Goal: Book appointment/travel/reservation

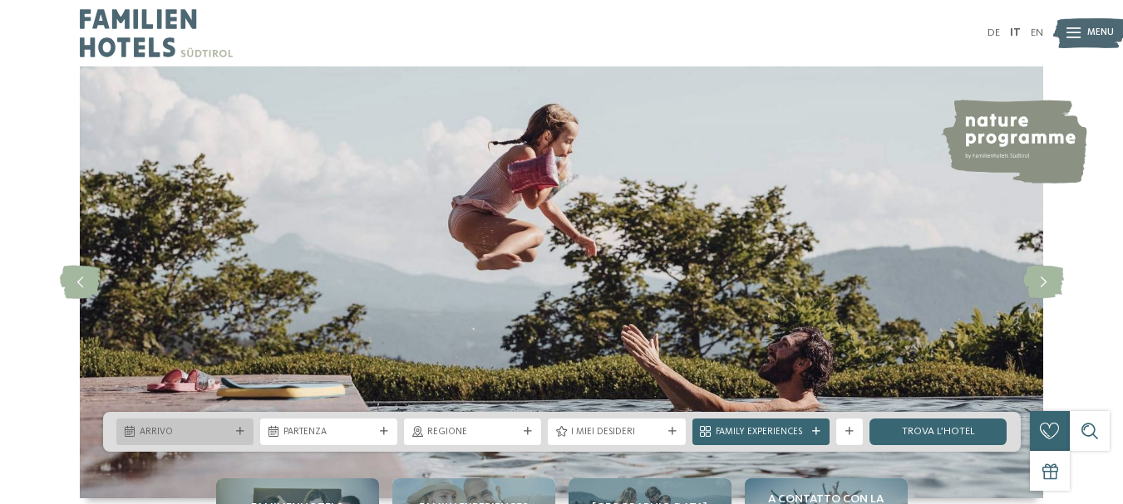
click at [144, 434] on span "Arrivo" at bounding box center [185, 432] width 91 height 13
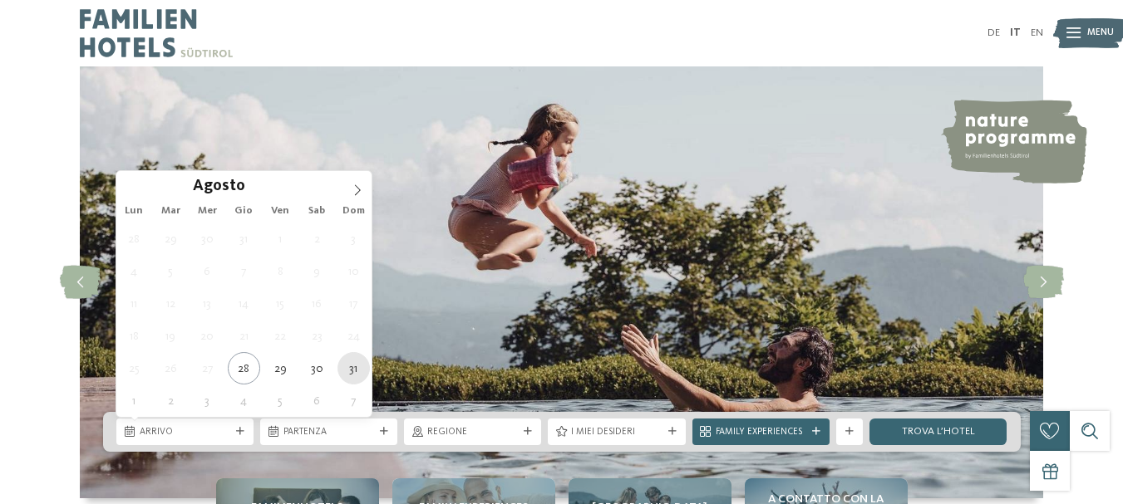
type div "[DATE]"
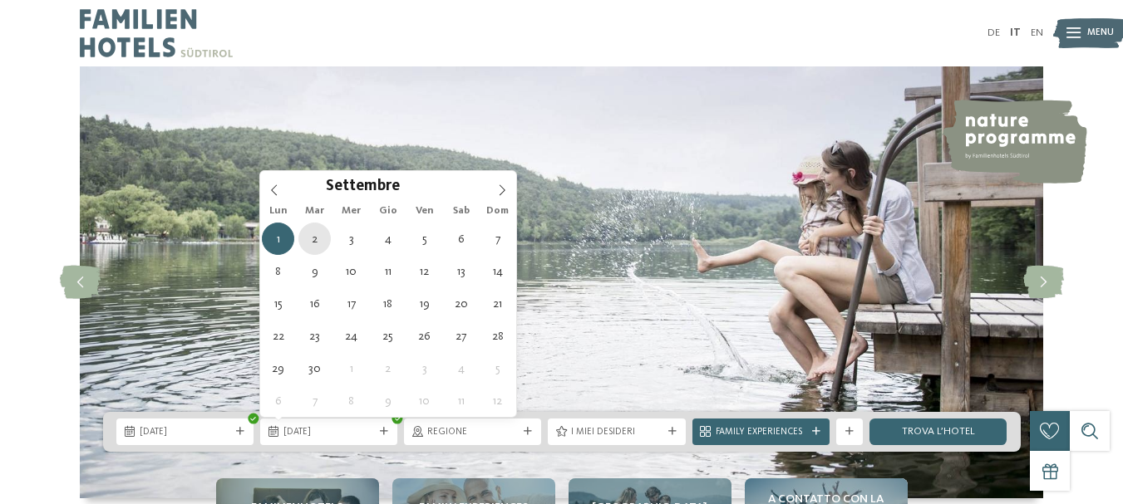
type div "[DATE]"
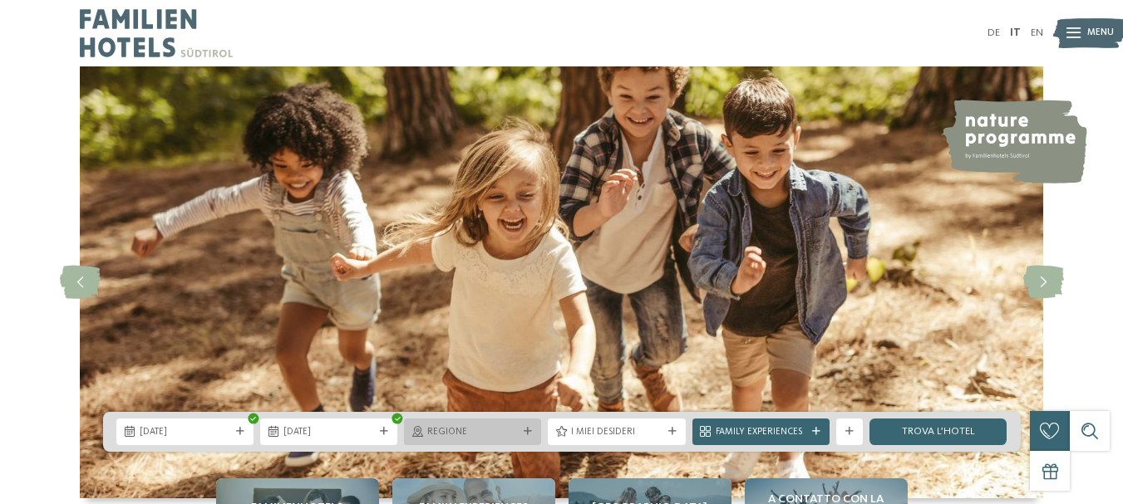
click at [508, 435] on span "Regione" at bounding box center [472, 432] width 91 height 13
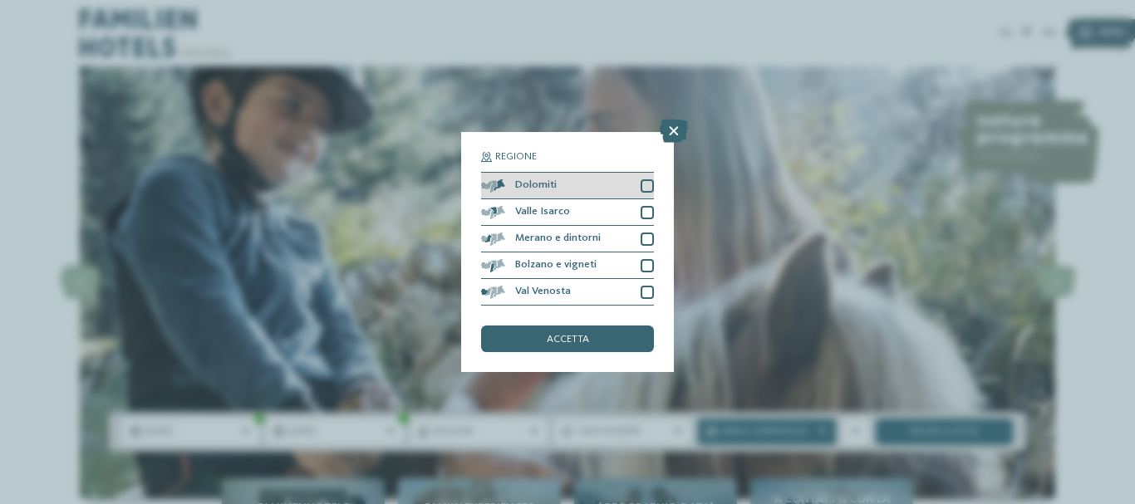
click at [644, 184] on div at bounding box center [647, 185] width 13 height 13
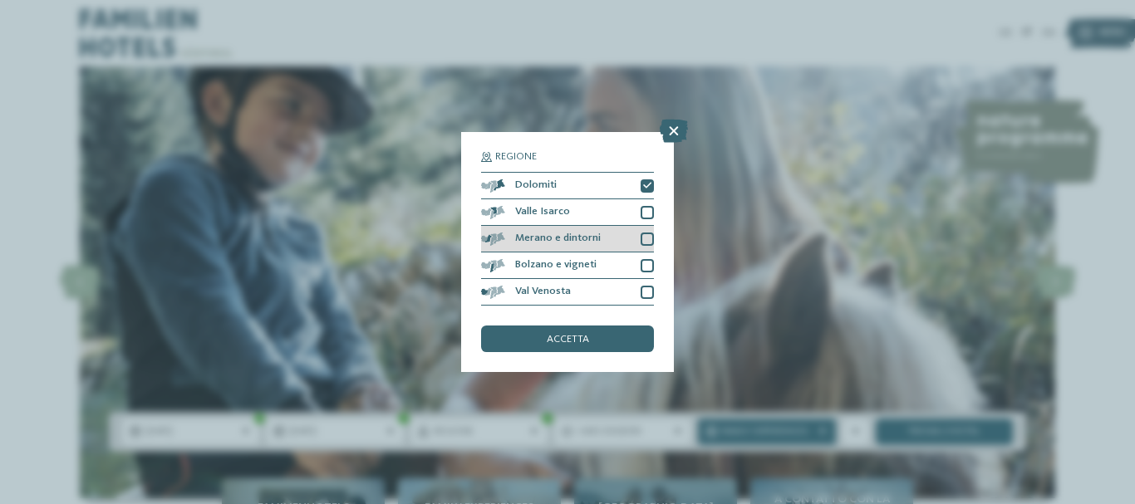
click at [642, 239] on div at bounding box center [647, 239] width 13 height 13
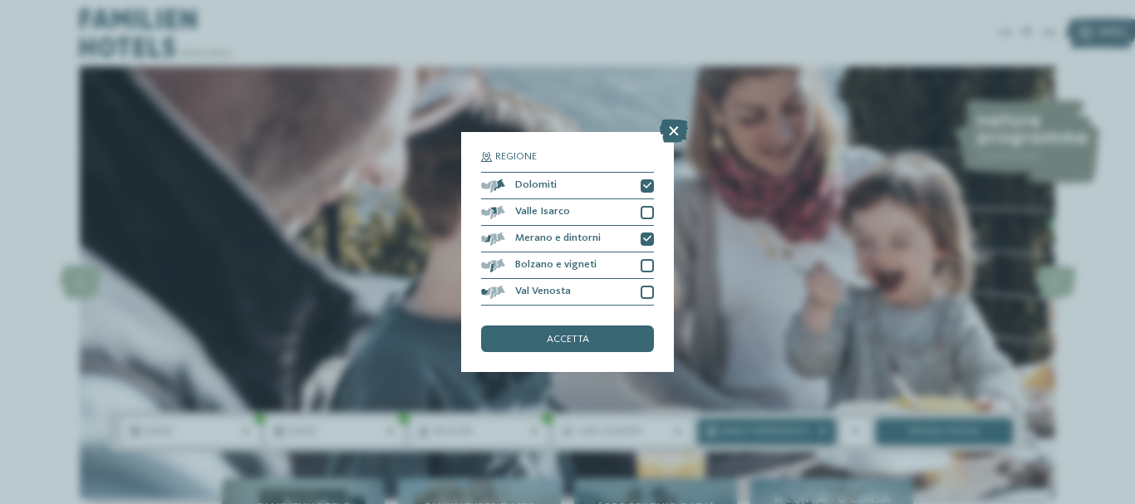
click at [598, 342] on div "accetta" at bounding box center [567, 339] width 173 height 27
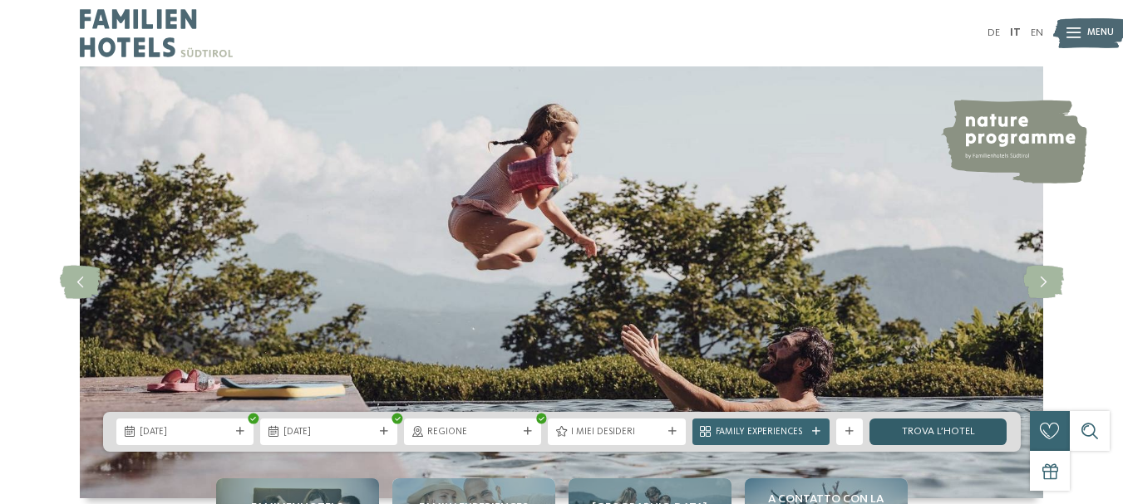
click at [940, 431] on link "trova l’hotel" at bounding box center [937, 432] width 137 height 27
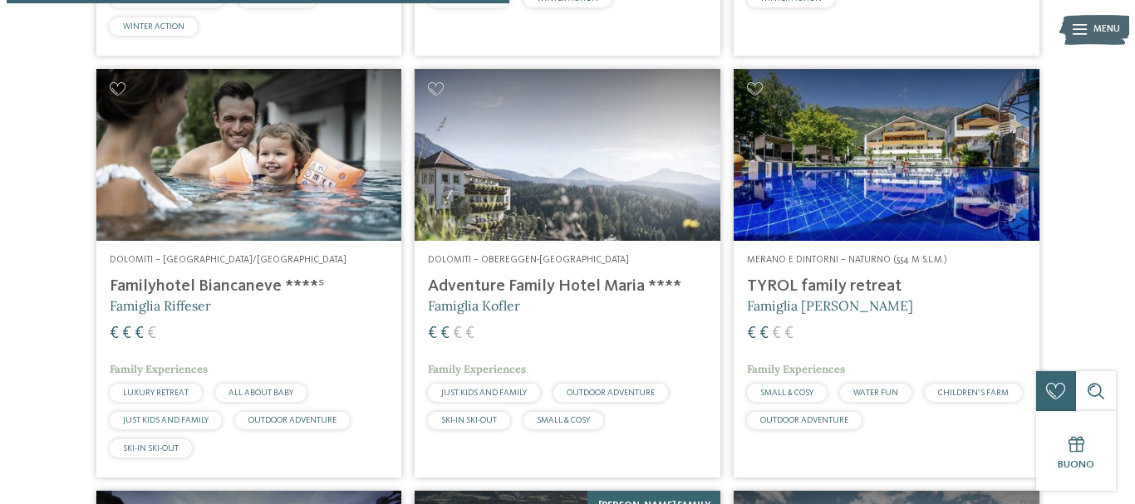
scroll to position [1310, 0]
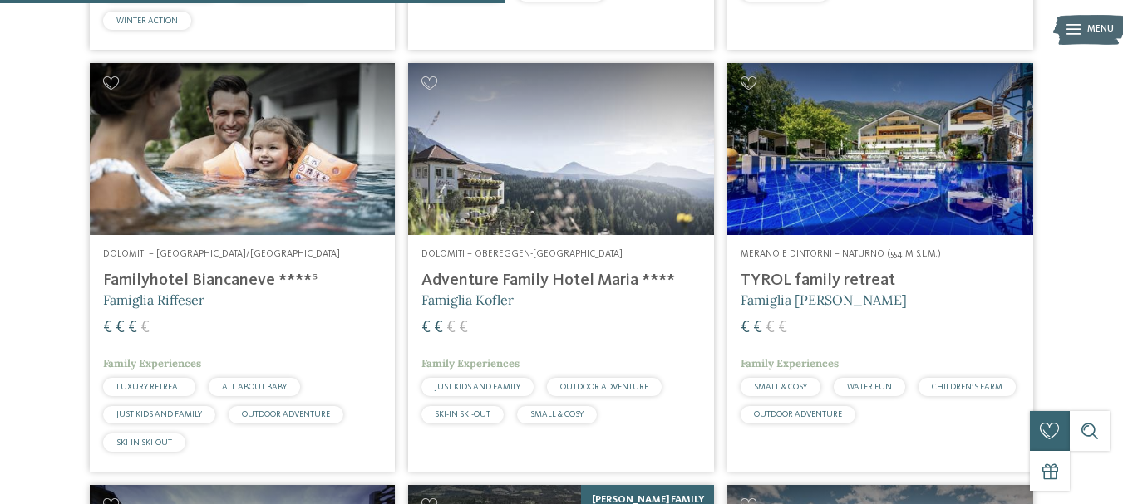
click at [569, 279] on h4 "Adventure Family Hotel Maria ****" at bounding box center [560, 281] width 279 height 20
click at [238, 278] on h4 "Familyhotel Biancaneve ****ˢ" at bounding box center [242, 281] width 279 height 20
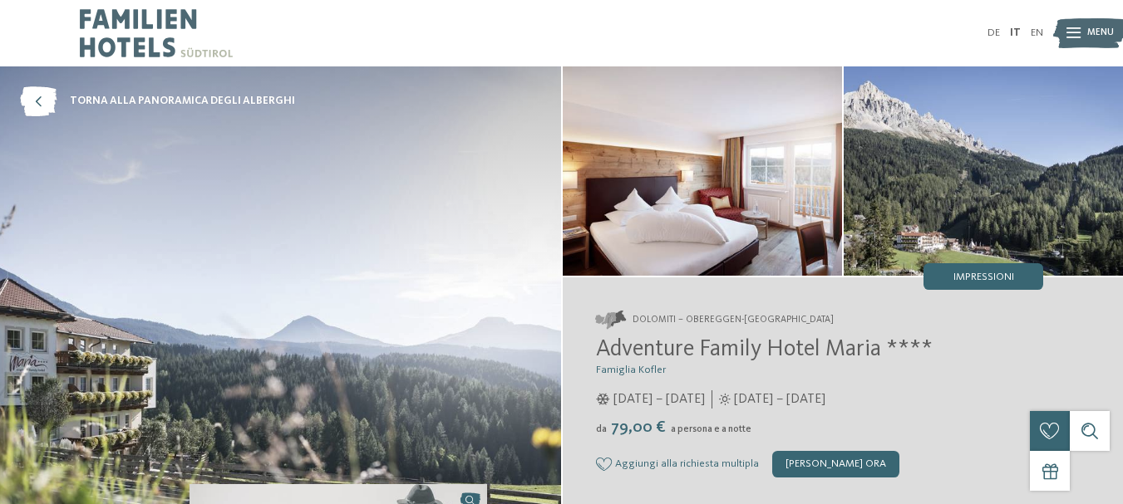
click at [1069, 32] on icon at bounding box center [1073, 33] width 14 height 11
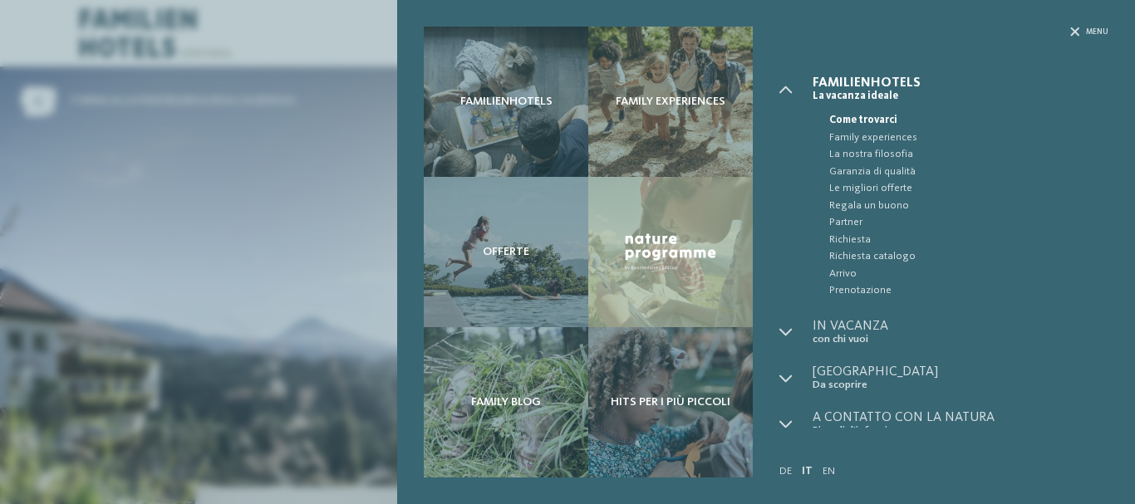
click at [1069, 32] on div "Menu" at bounding box center [943, 52] width 329 height 50
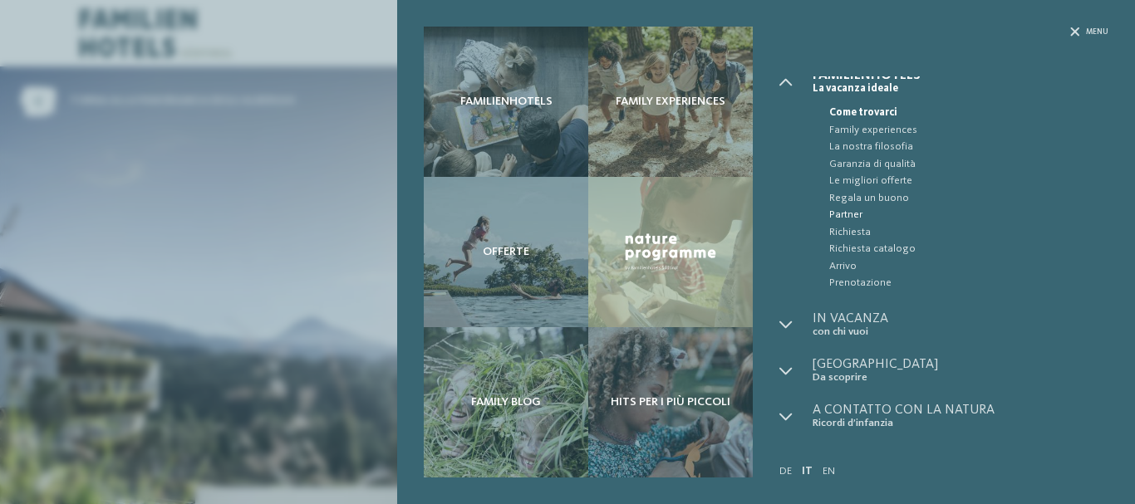
scroll to position [10, 0]
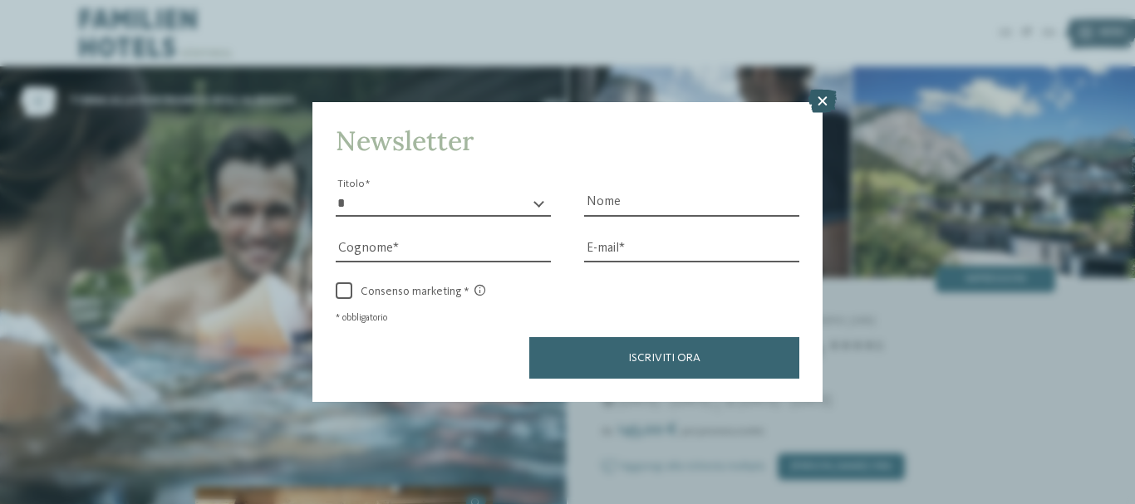
click at [823, 106] on icon at bounding box center [823, 101] width 28 height 23
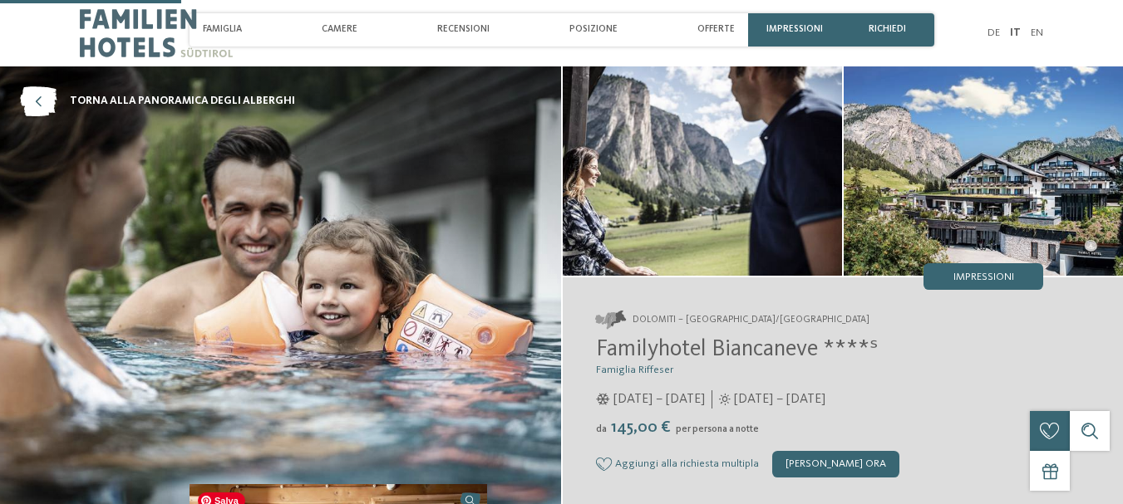
scroll to position [637, 0]
